Goal: Ask a question

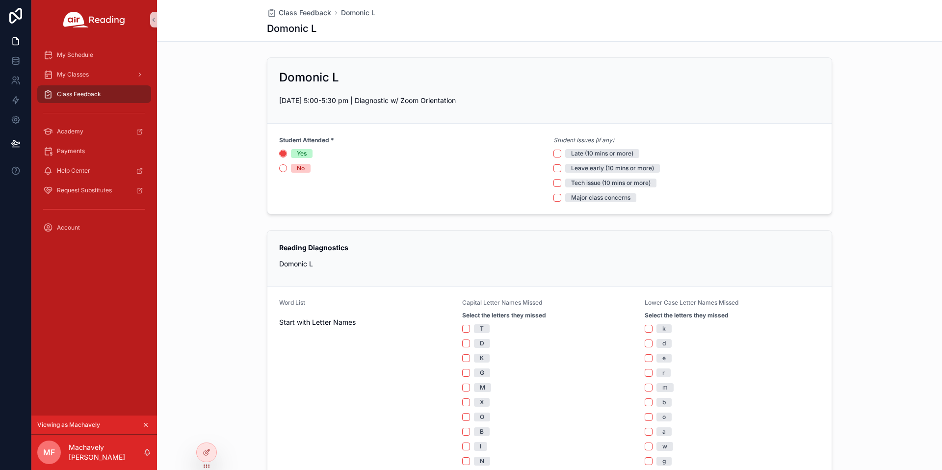
scroll to position [818, 0]
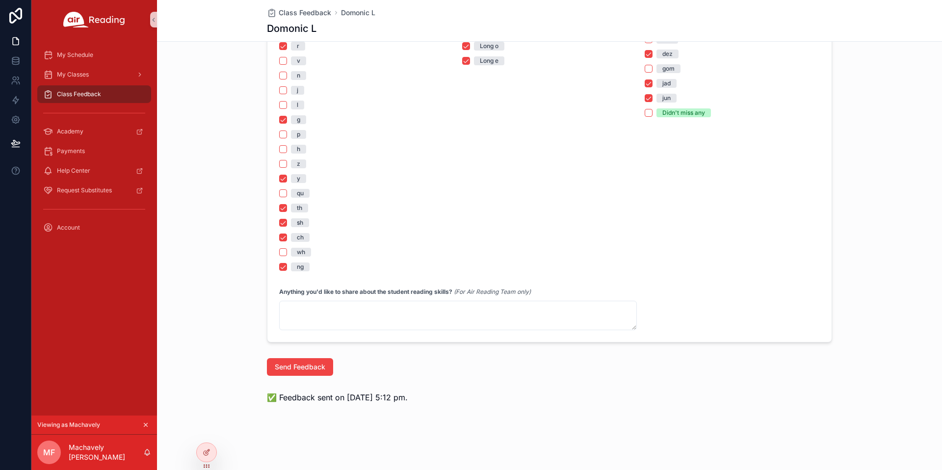
click at [144, 423] on icon "scrollable content" at bounding box center [145, 424] width 3 height 3
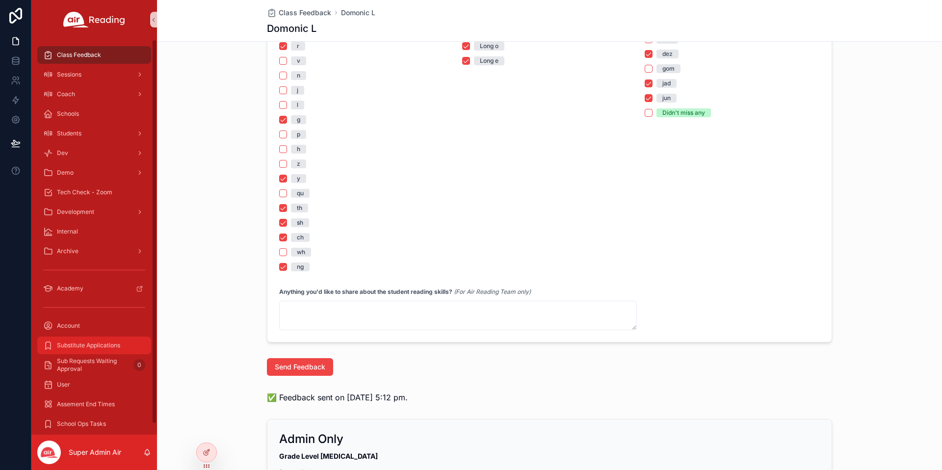
scroll to position [11, 0]
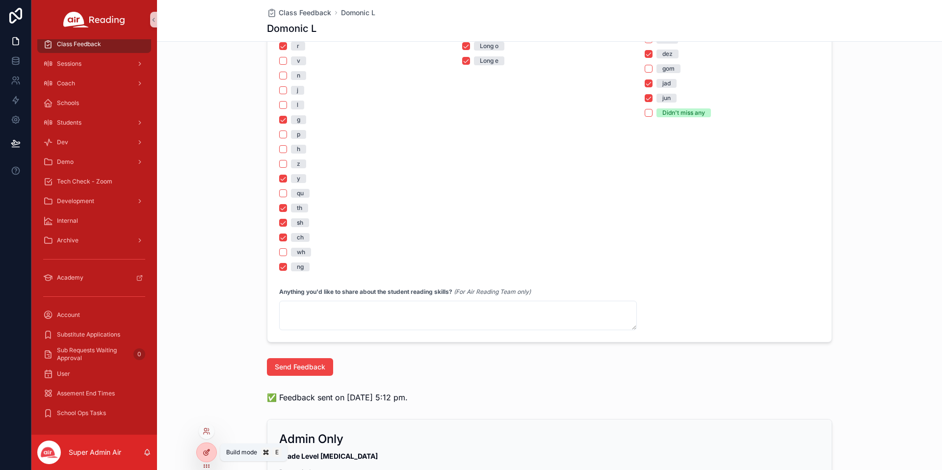
click at [208, 461] on div at bounding box center [207, 452] width 20 height 19
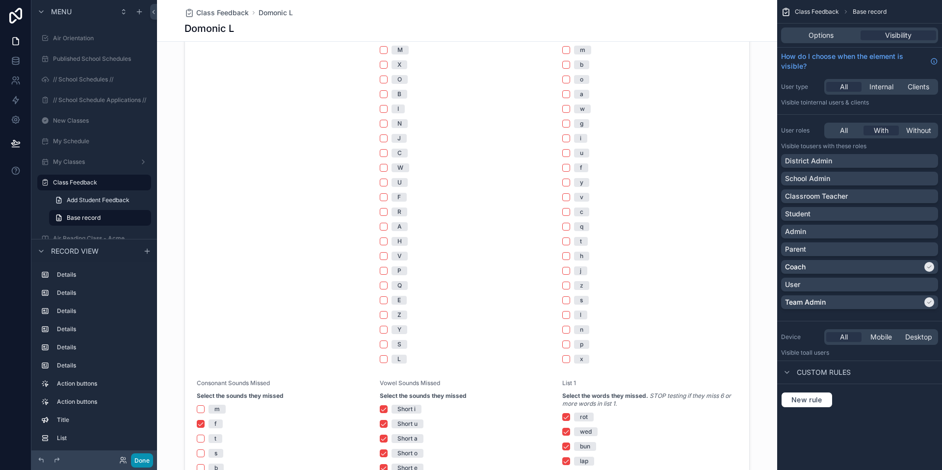
click at [142, 459] on button "Done" at bounding box center [142, 460] width 22 height 14
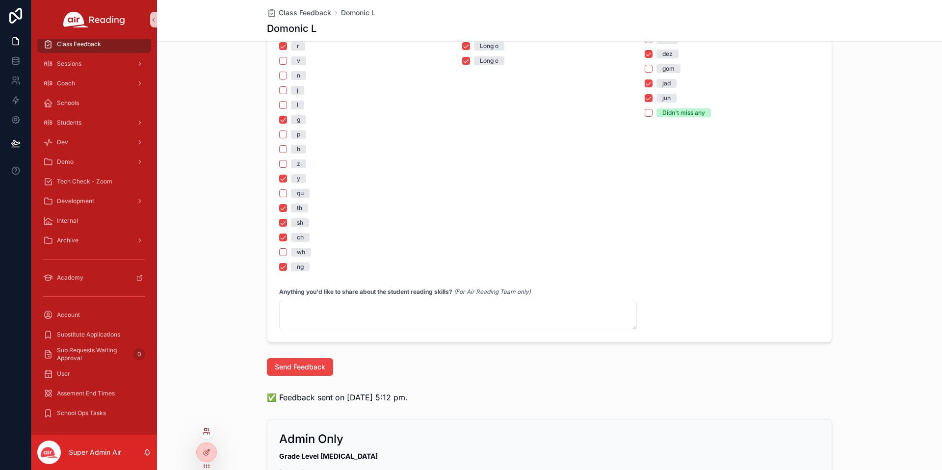
click at [206, 432] on icon at bounding box center [207, 431] width 8 height 8
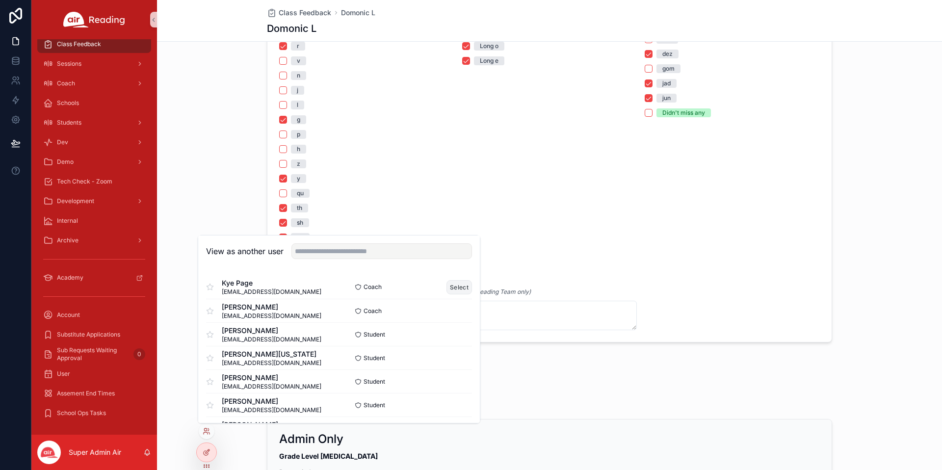
click at [456, 285] on button "Select" at bounding box center [459, 287] width 26 height 14
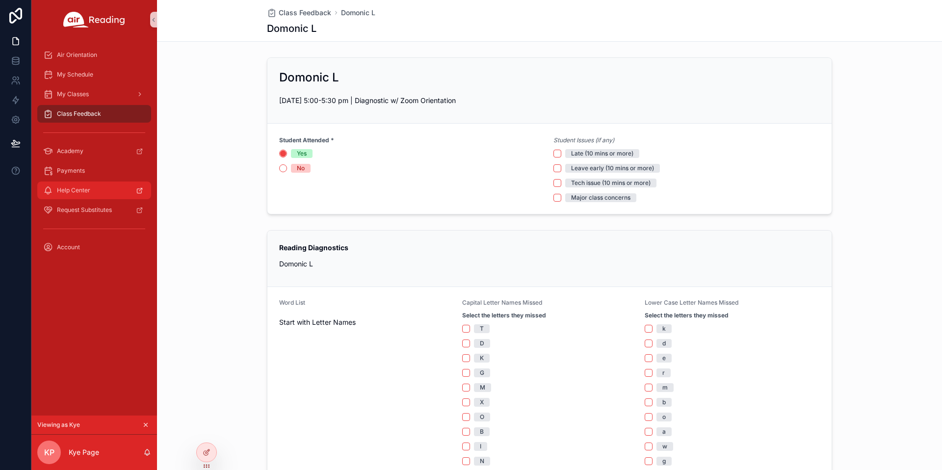
click at [75, 190] on span "Help Center" at bounding box center [73, 190] width 33 height 8
